Goal: Information Seeking & Learning: Learn about a topic

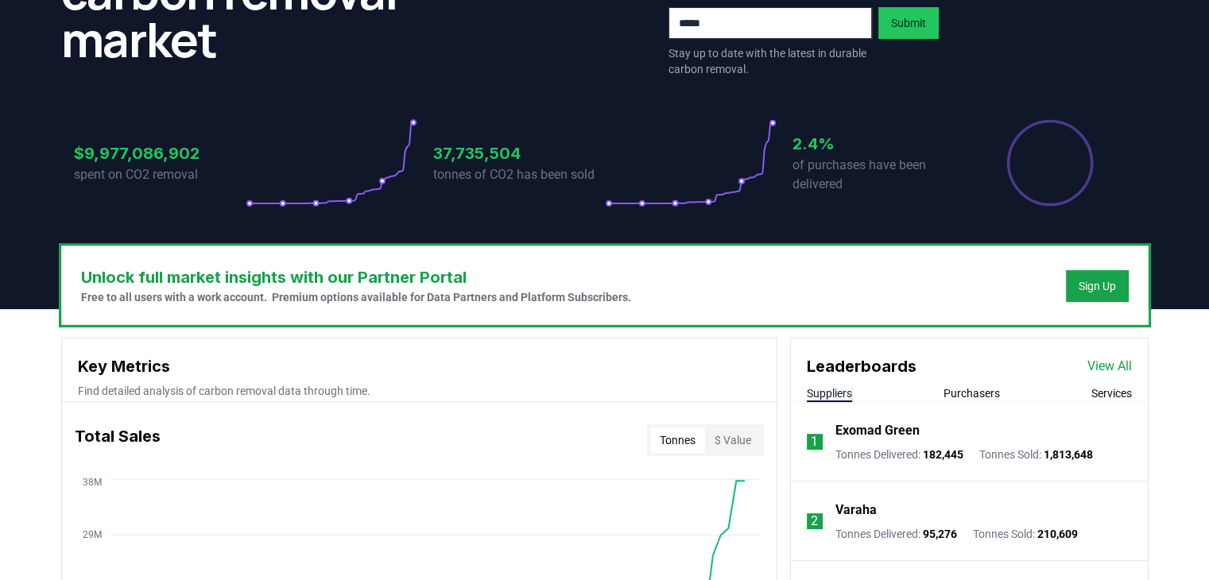
scroll to position [318, 0]
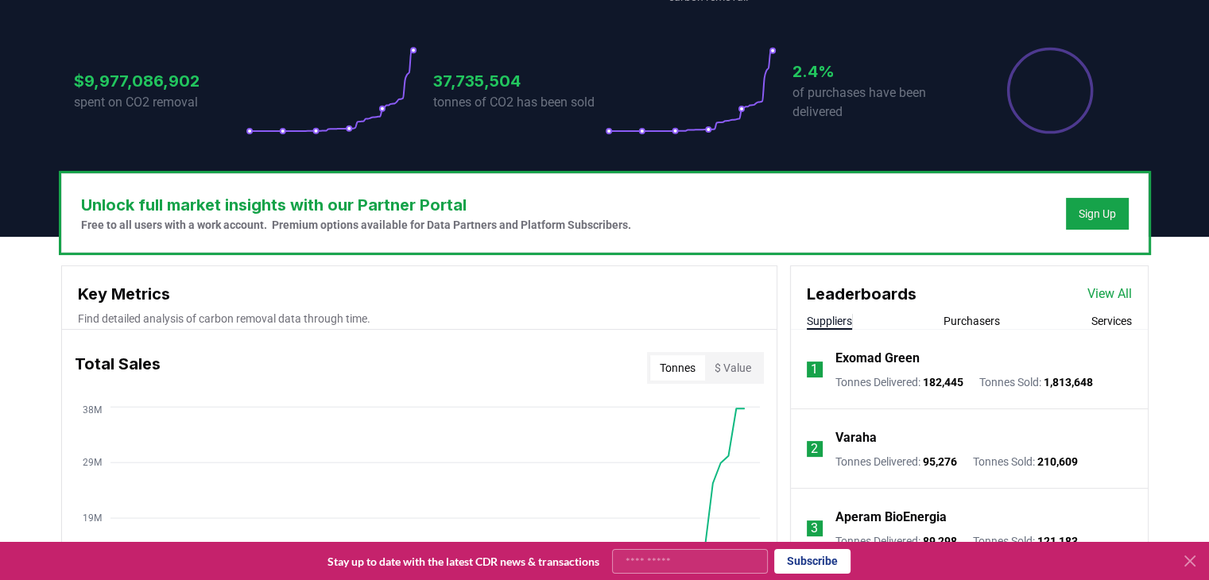
click at [1118, 290] on link "View All" at bounding box center [1109, 293] width 45 height 19
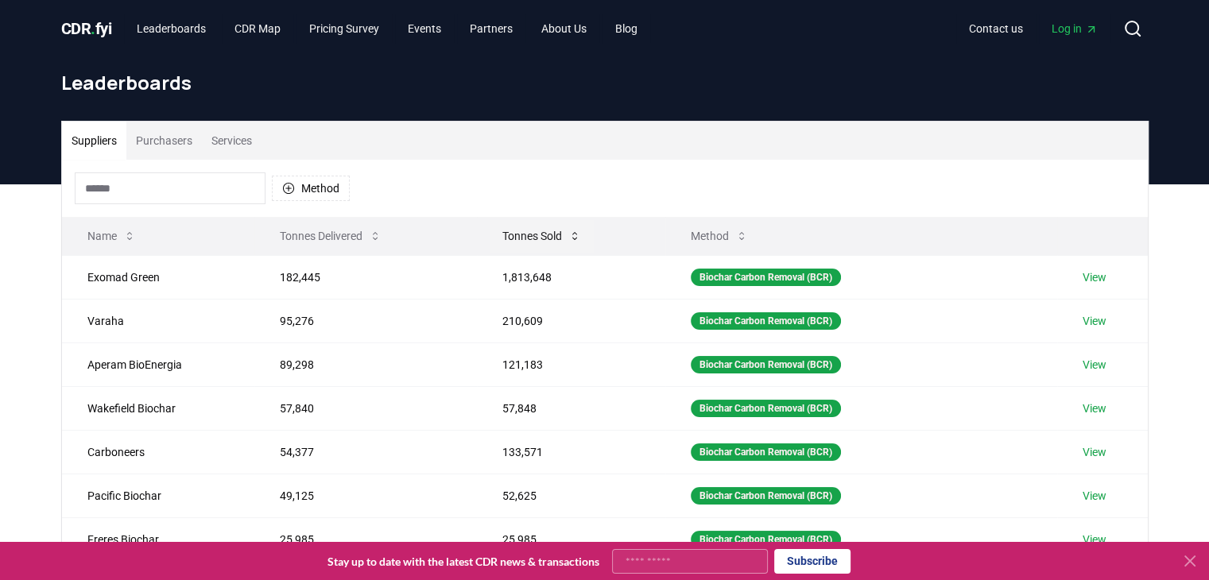
click at [530, 238] on button "Tonnes Sold" at bounding box center [542, 236] width 104 height 32
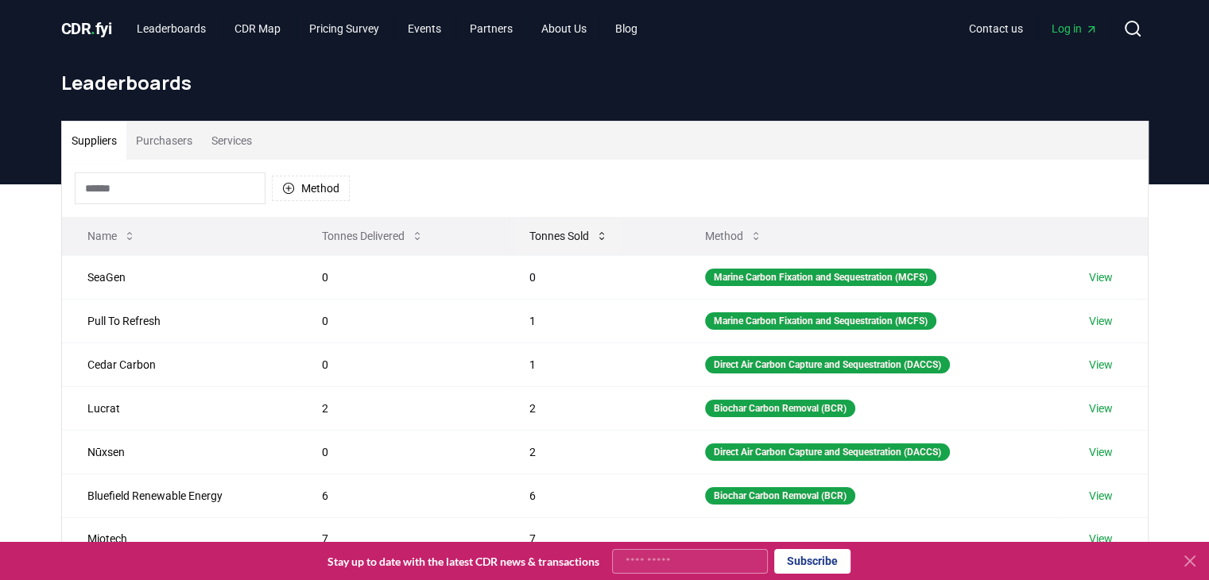
click at [557, 233] on button "Tonnes Sold" at bounding box center [569, 236] width 104 height 32
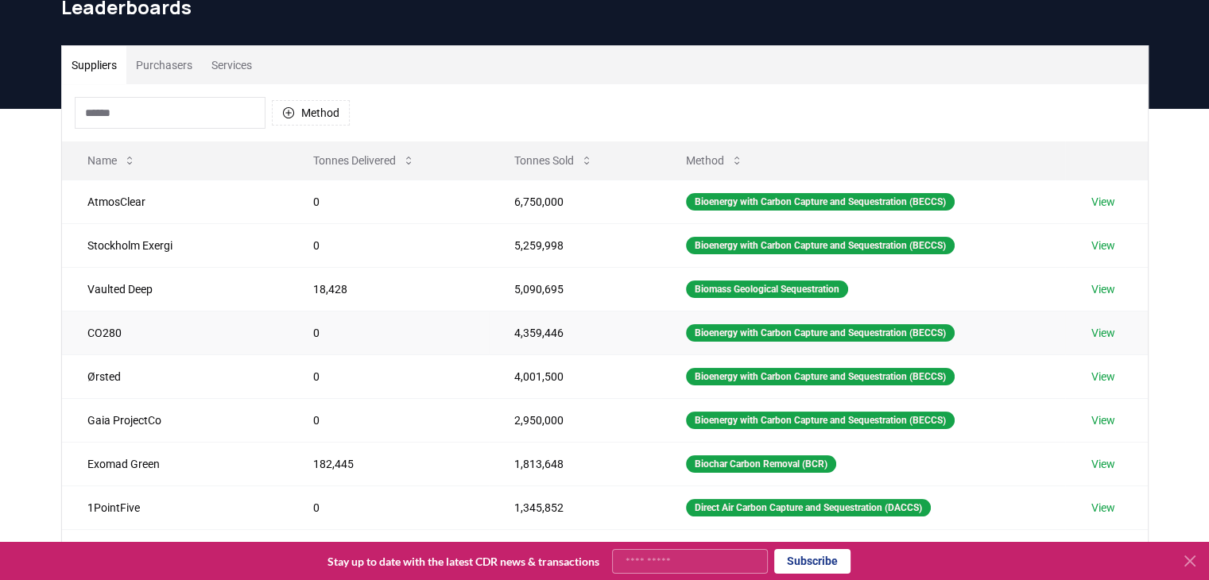
scroll to position [79, 0]
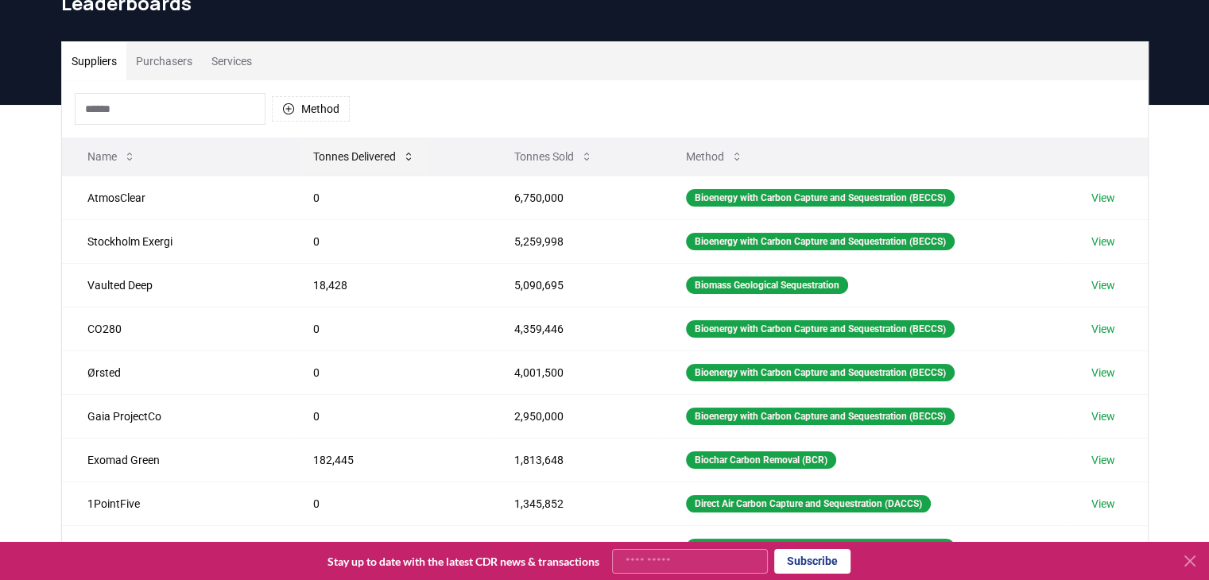
click at [307, 157] on button "Tonnes Delivered" at bounding box center [363, 157] width 127 height 32
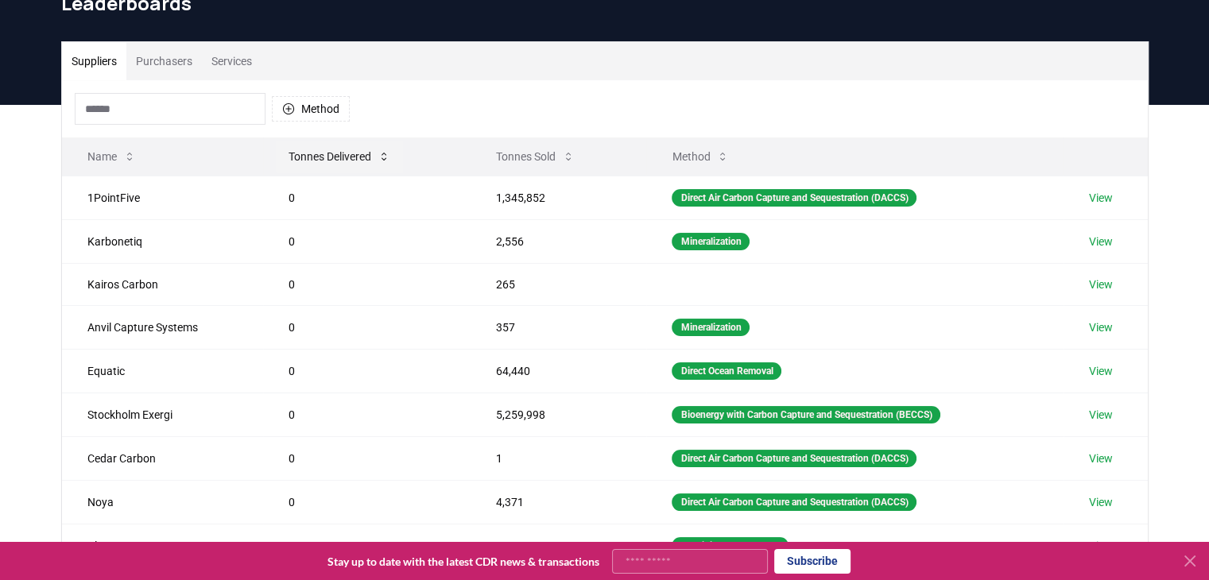
click at [309, 154] on button "Tonnes Delivered" at bounding box center [339, 157] width 127 height 32
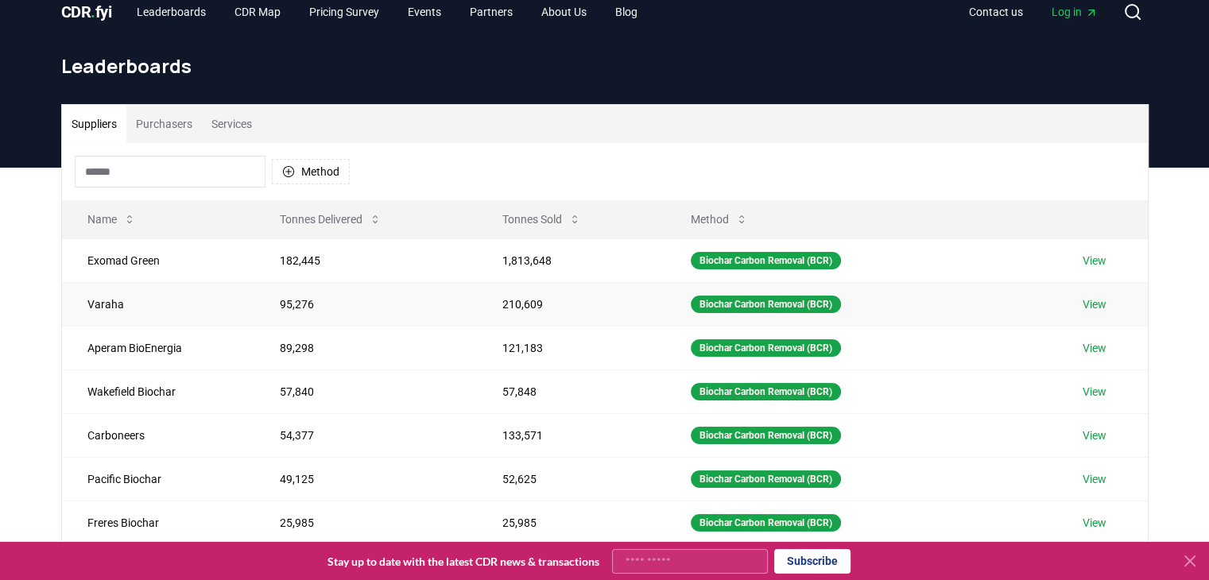
scroll to position [0, 0]
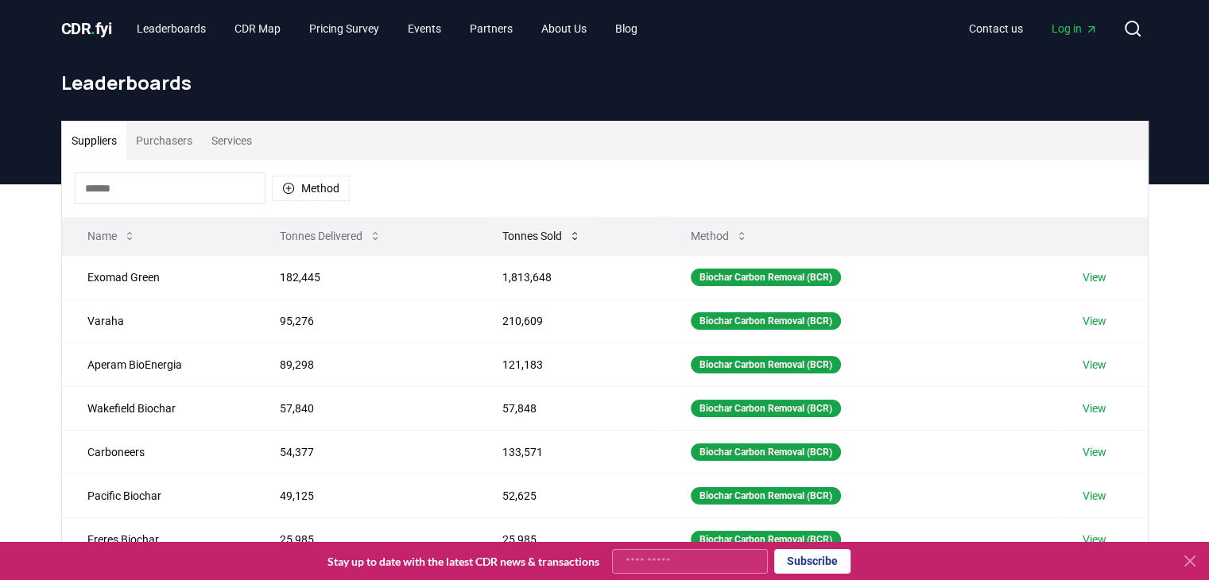
click at [540, 238] on button "Tonnes Sold" at bounding box center [542, 236] width 104 height 32
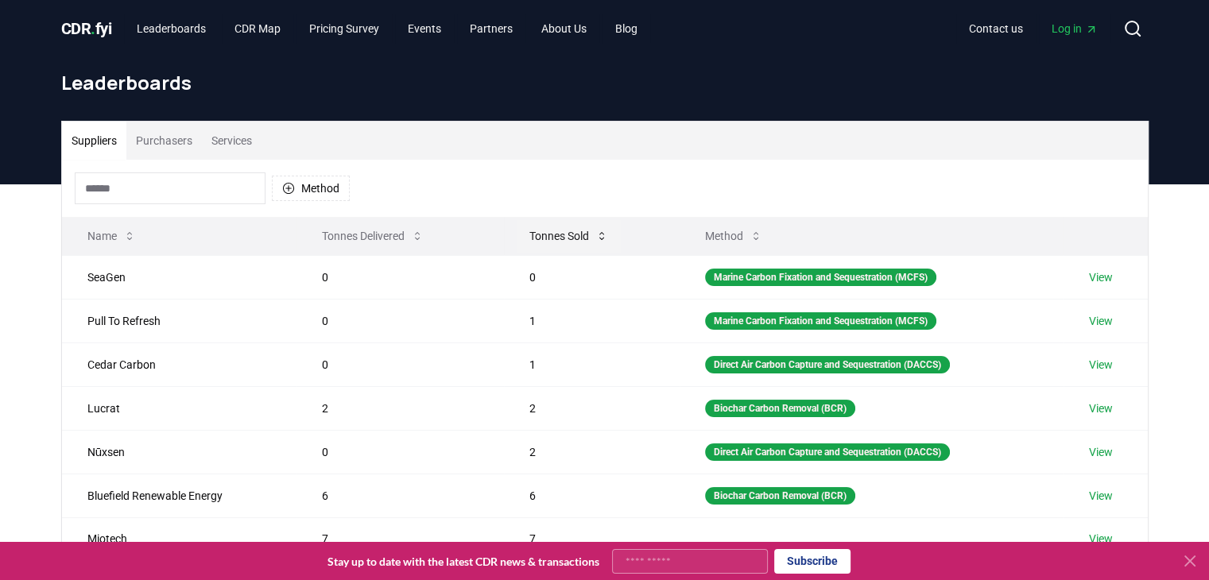
click at [540, 238] on button "Tonnes Sold" at bounding box center [569, 236] width 104 height 32
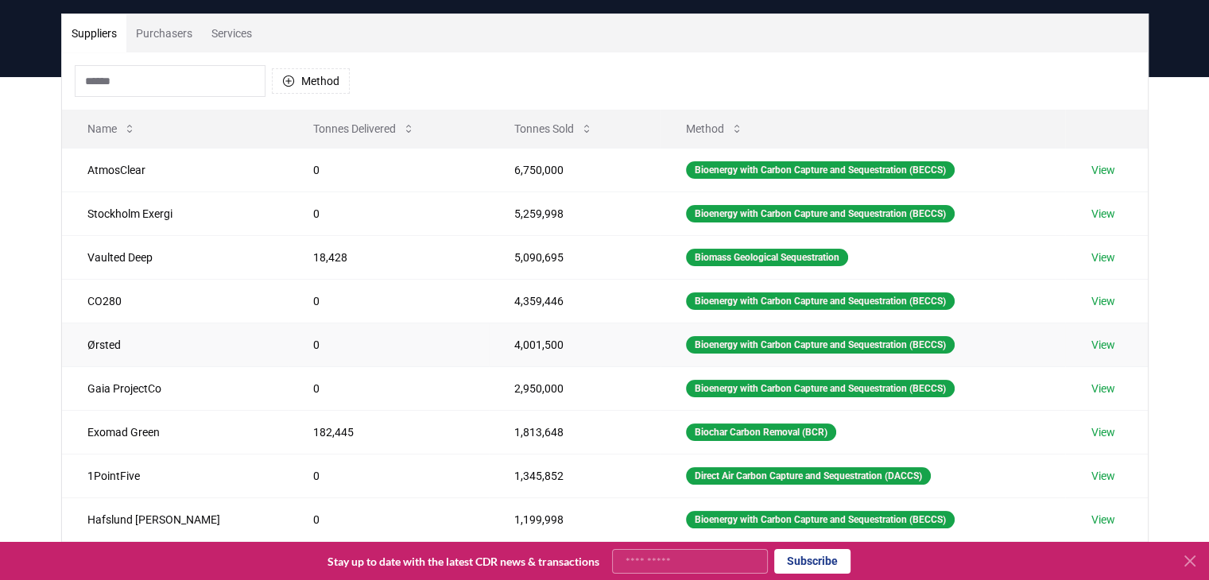
scroll to position [79, 0]
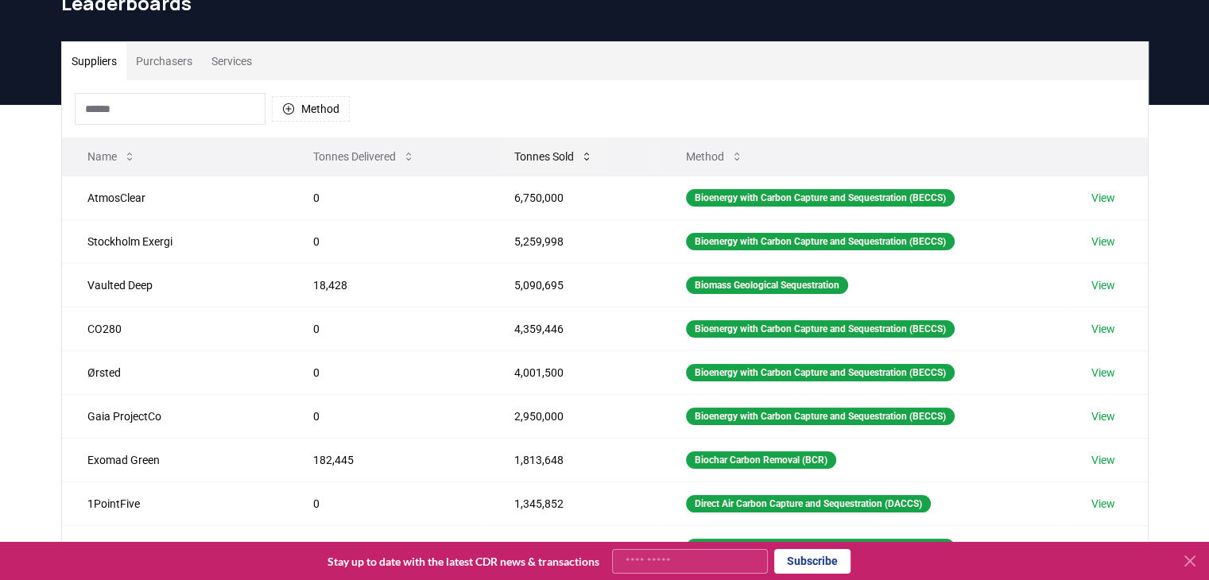
click at [681, 151] on button "Method" at bounding box center [714, 157] width 83 height 32
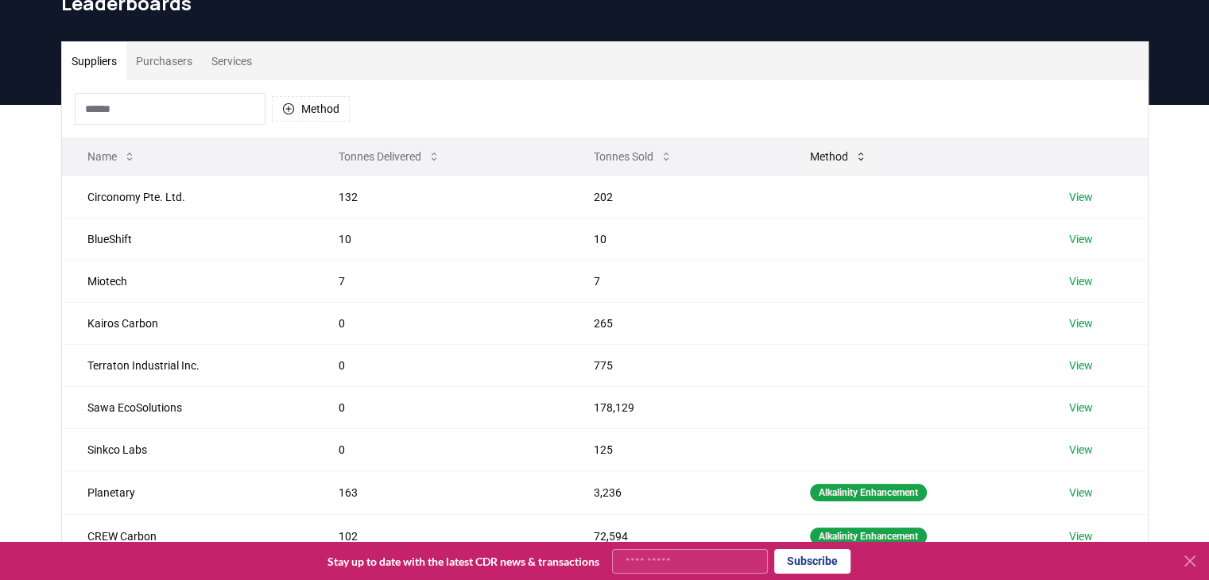
click at [834, 158] on button "Method" at bounding box center [838, 157] width 83 height 32
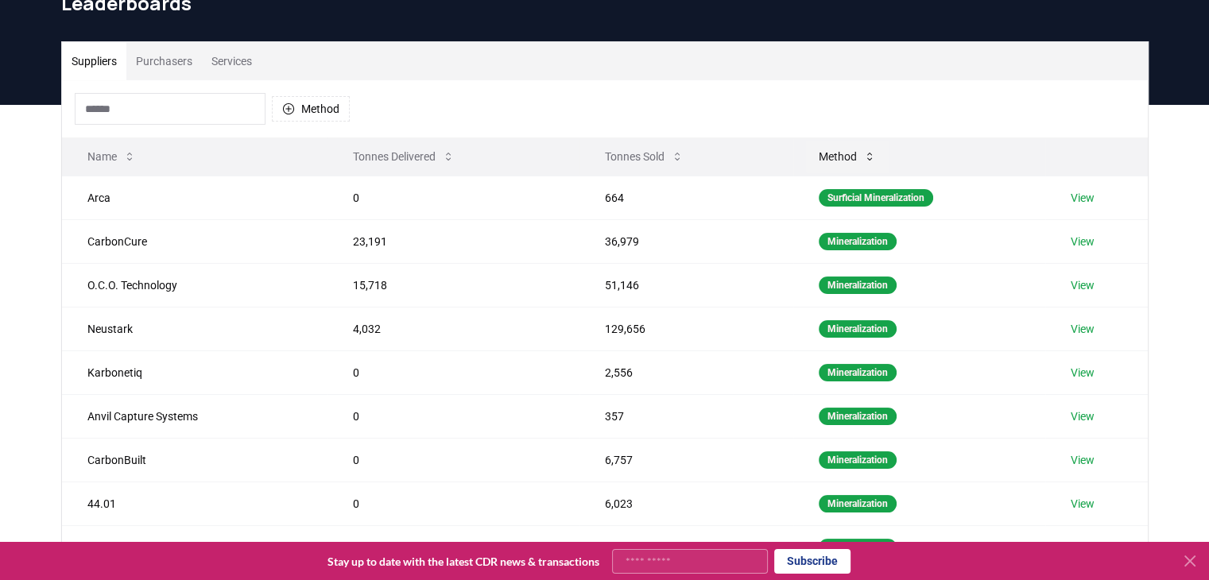
click at [838, 155] on button "Method" at bounding box center [847, 157] width 83 height 32
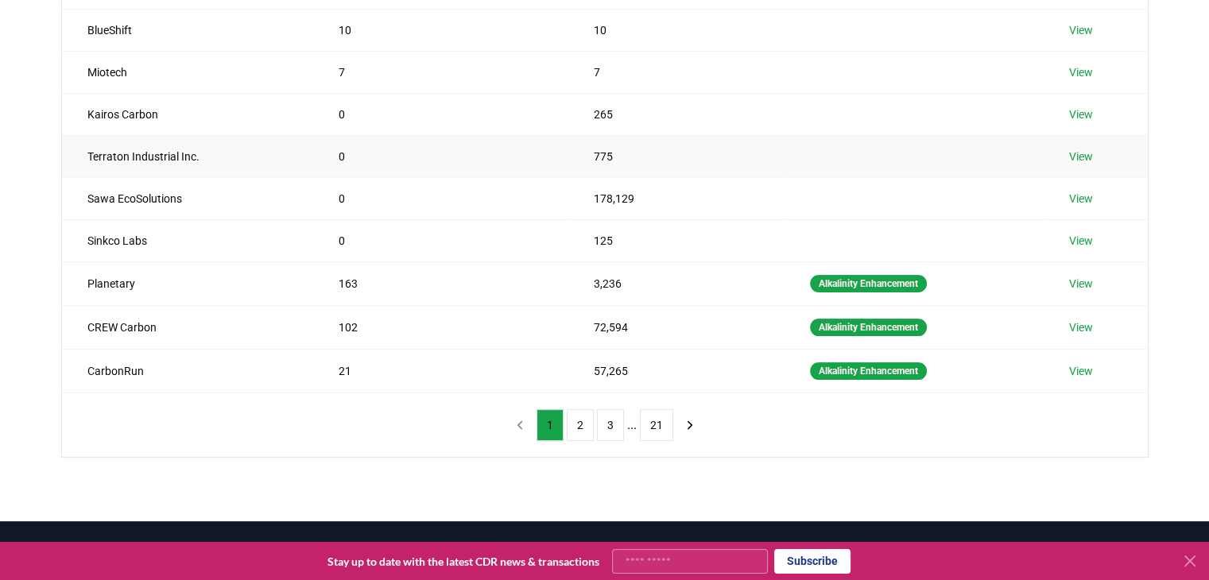
scroll to position [459, 0]
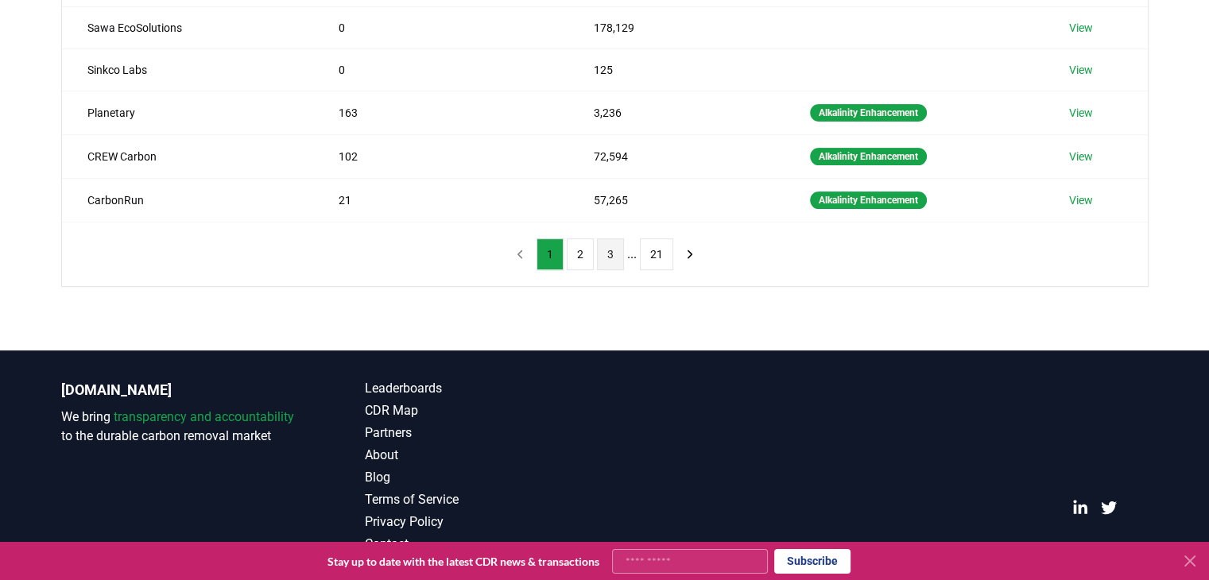
click at [610, 254] on button "3" at bounding box center [610, 254] width 27 height 32
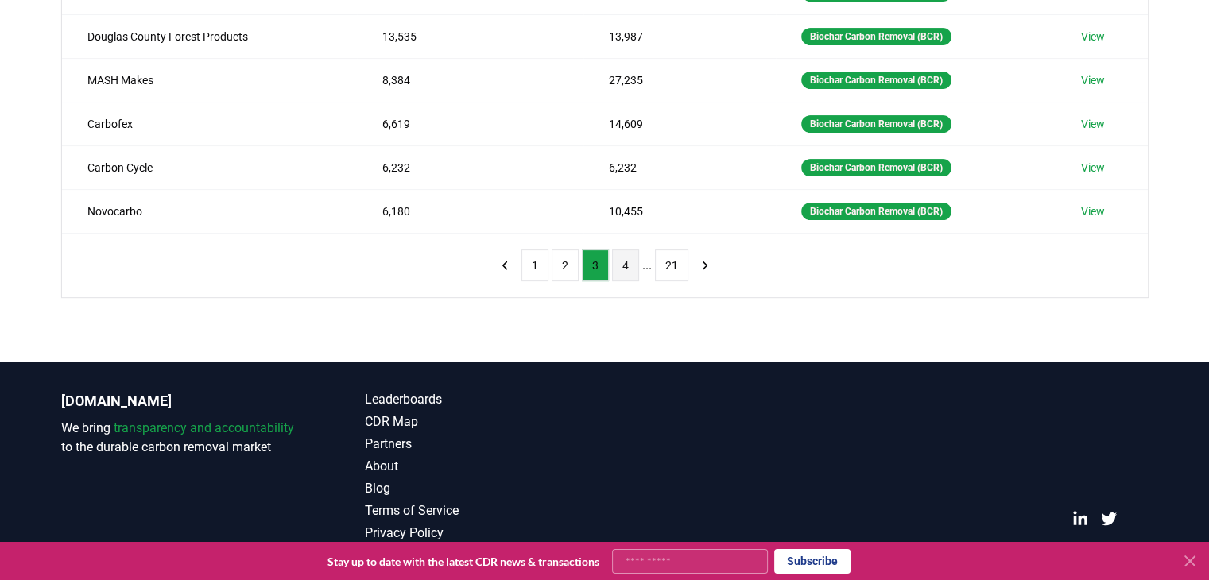
click at [629, 266] on button "4" at bounding box center [625, 266] width 27 height 32
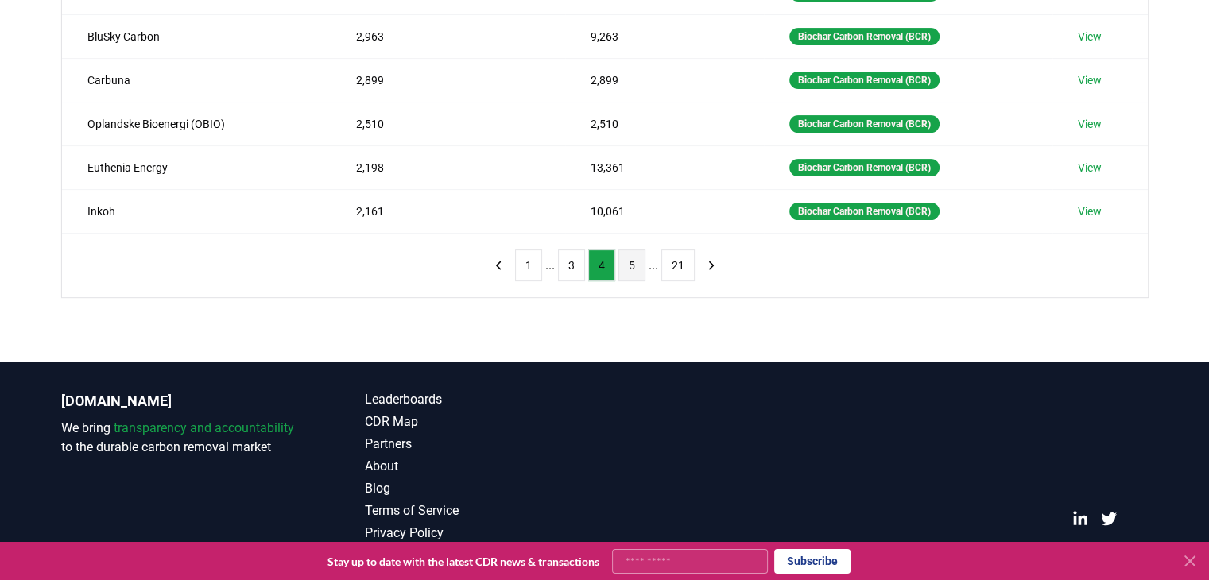
click at [639, 264] on button "5" at bounding box center [631, 266] width 27 height 32
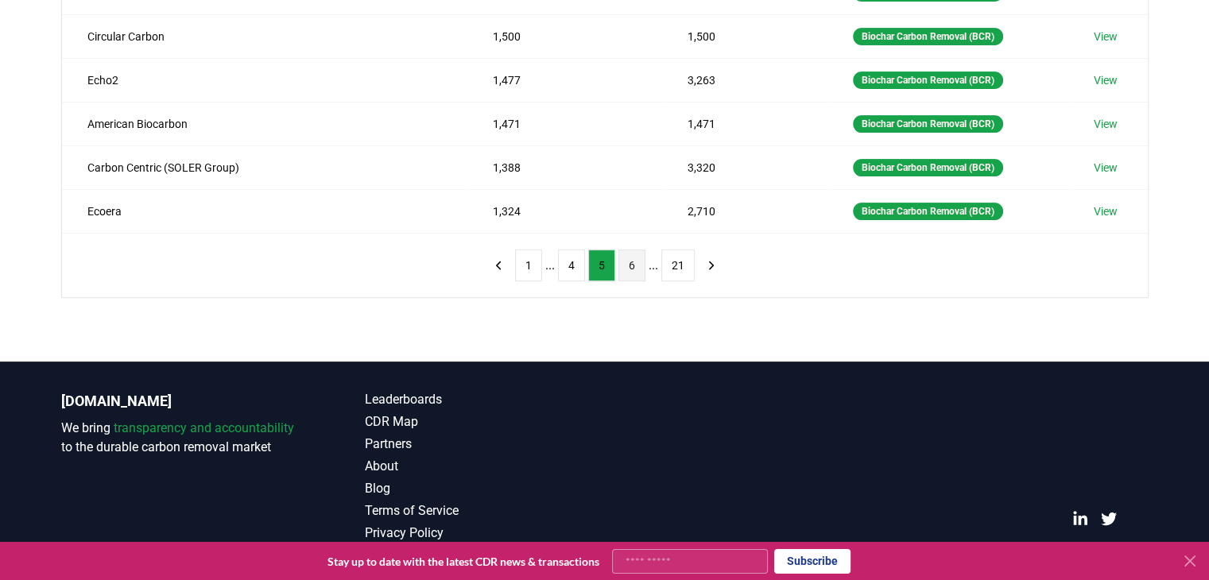
click at [629, 261] on button "6" at bounding box center [631, 266] width 27 height 32
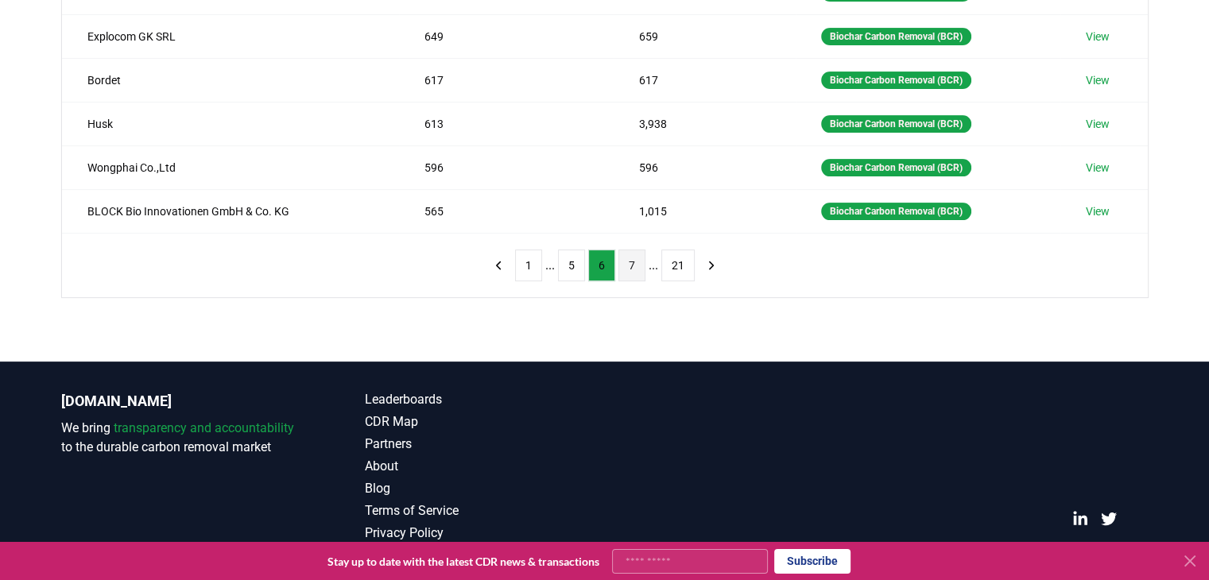
click at [634, 262] on button "7" at bounding box center [631, 266] width 27 height 32
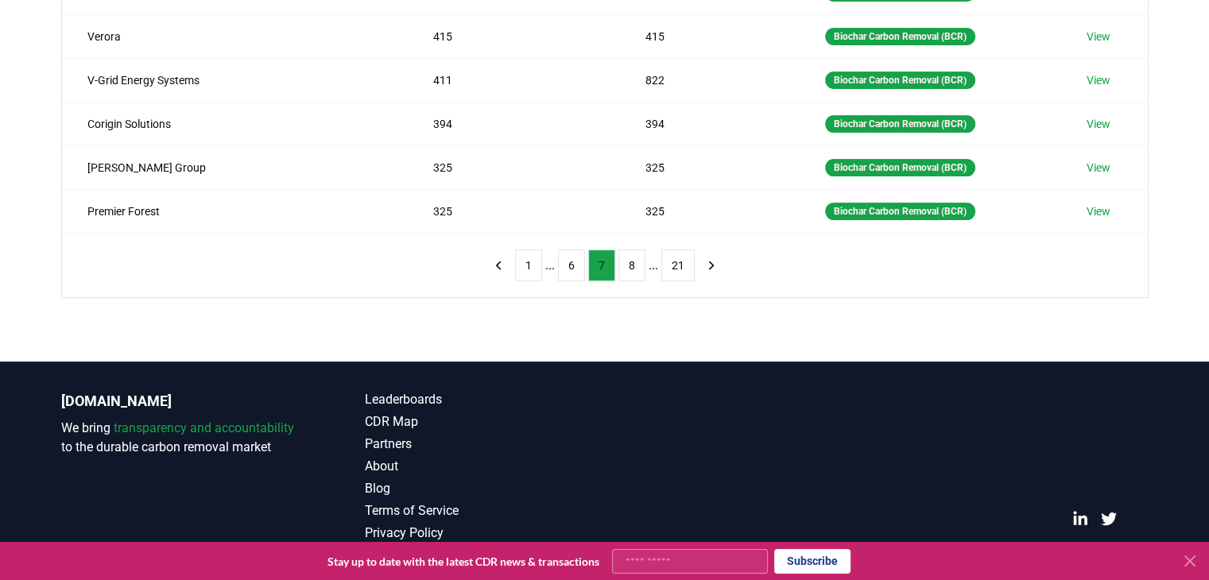
click at [634, 262] on button "8" at bounding box center [631, 266] width 27 height 32
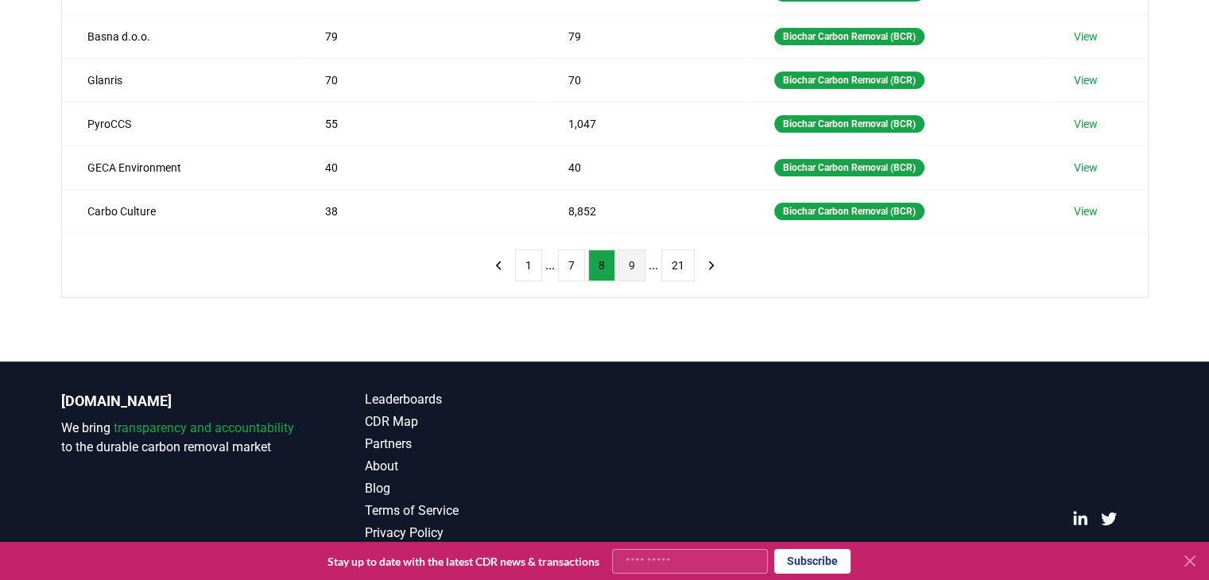
click at [631, 261] on button "9" at bounding box center [631, 266] width 27 height 32
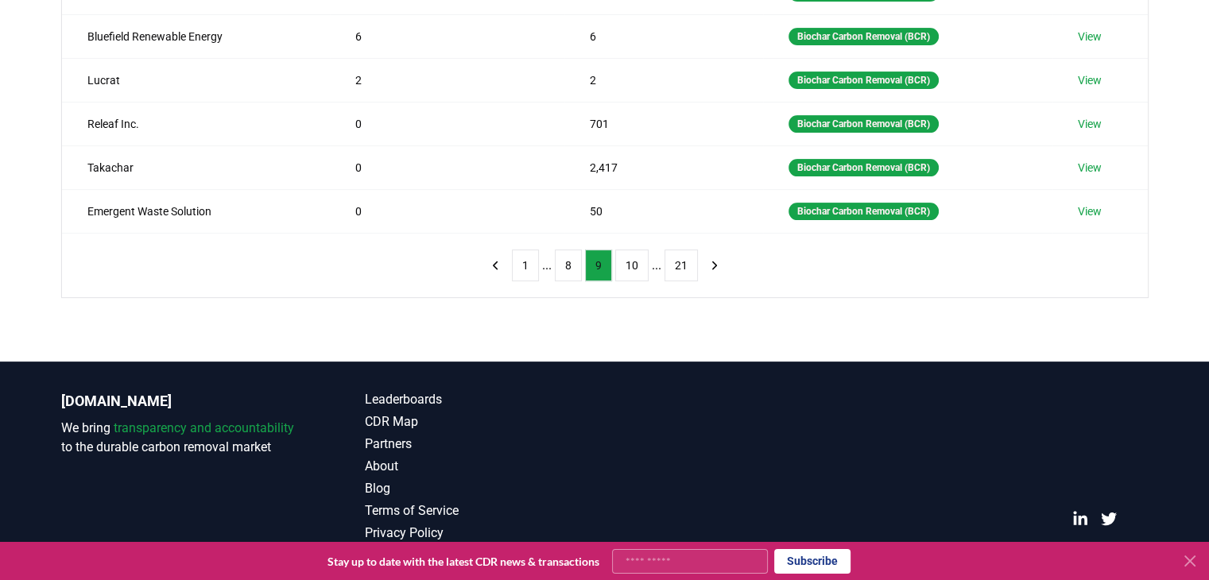
click at [631, 261] on button "10" at bounding box center [631, 266] width 33 height 32
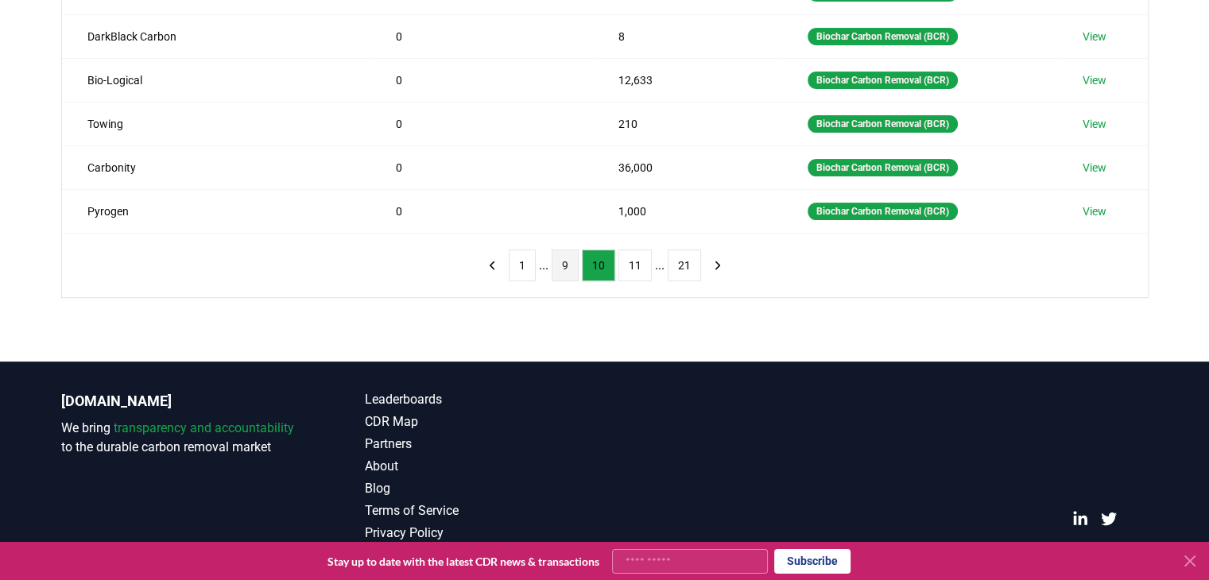
click at [631, 261] on button "11" at bounding box center [634, 266] width 33 height 32
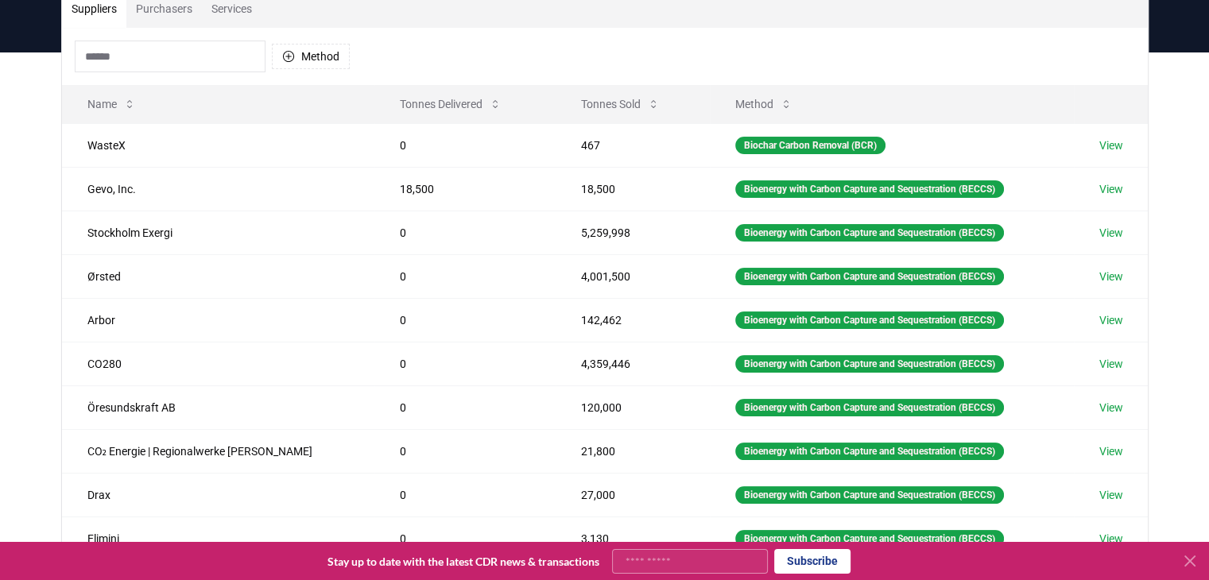
scroll to position [0, 0]
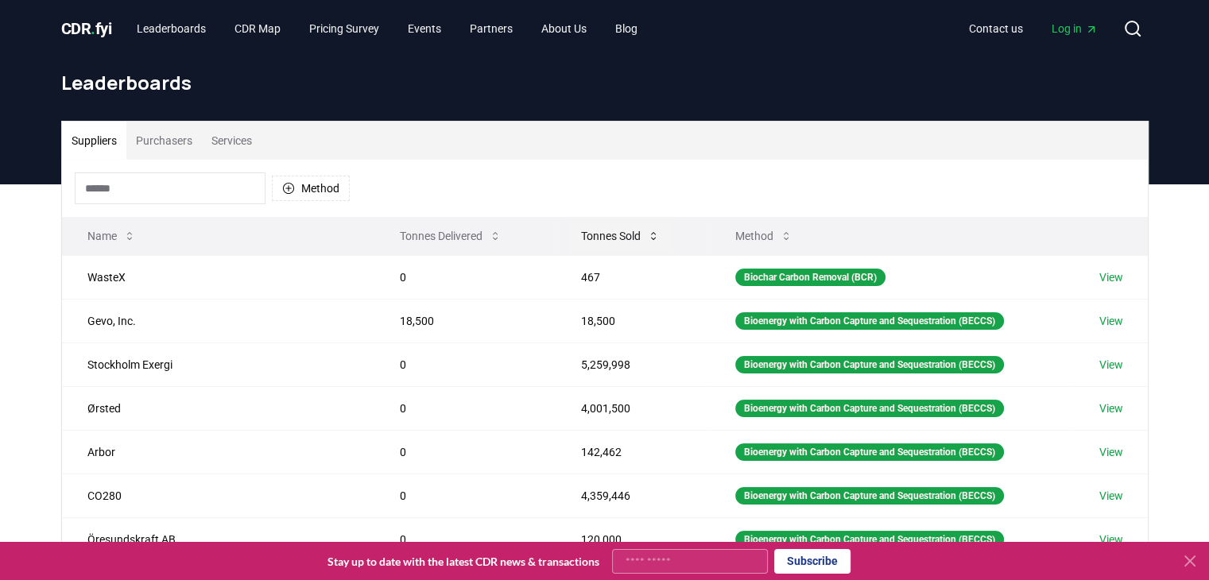
click at [582, 238] on button "Tonnes Sold" at bounding box center [620, 236] width 104 height 32
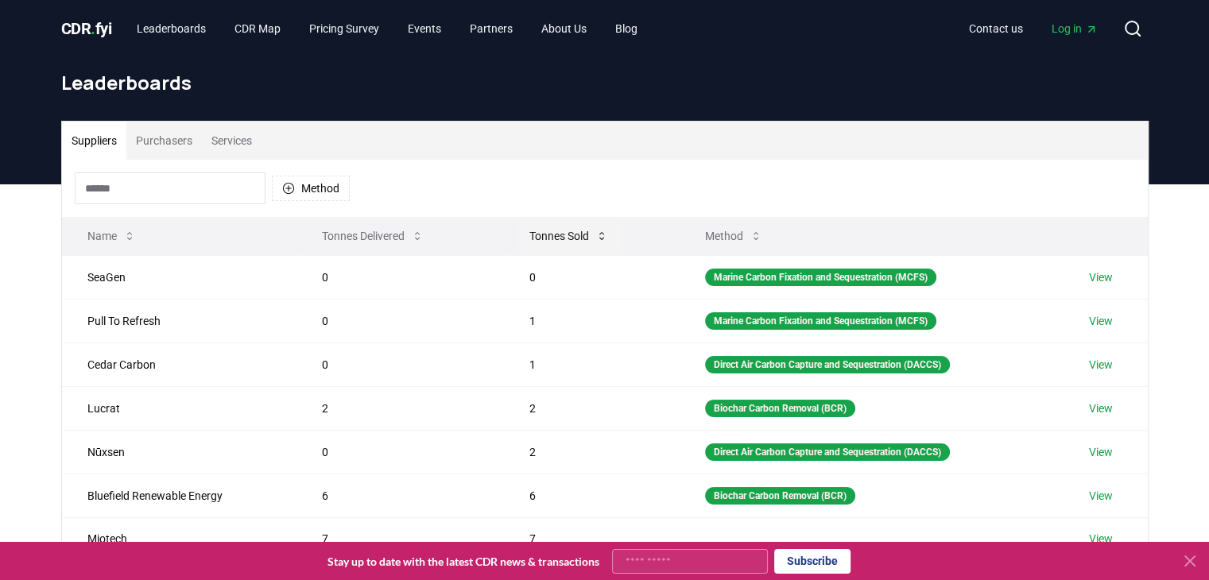
click at [586, 232] on button "Tonnes Sold" at bounding box center [569, 236] width 104 height 32
